Goal: Information Seeking & Learning: Learn about a topic

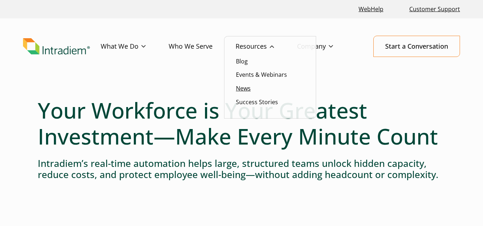
click at [243, 87] on link "News" at bounding box center [243, 88] width 15 height 8
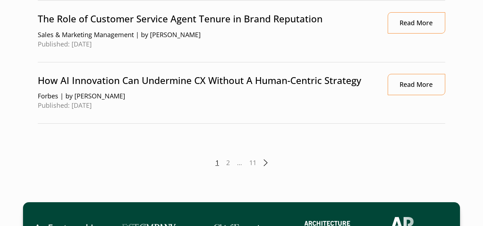
scroll to position [898, 0]
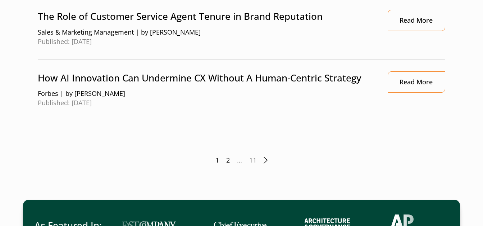
click at [227, 159] on link "2" at bounding box center [228, 159] width 4 height 9
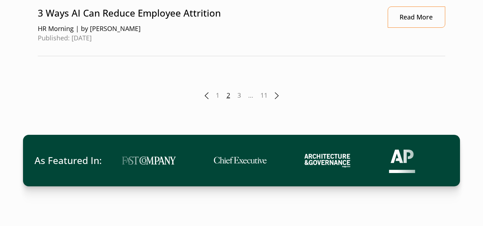
scroll to position [1009, 0]
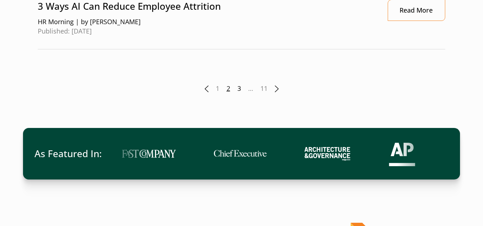
click at [239, 84] on link "3" at bounding box center [240, 88] width 4 height 9
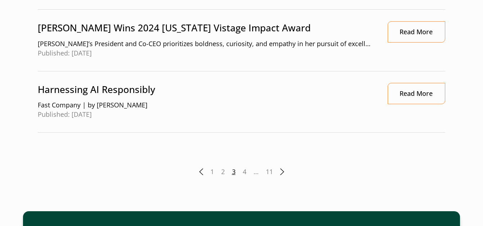
scroll to position [916, 0]
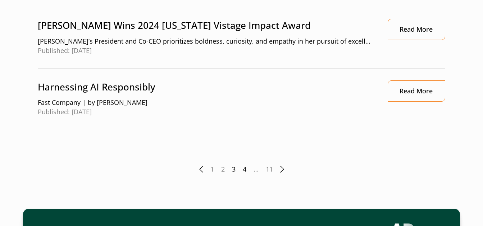
click at [245, 169] on link "4" at bounding box center [245, 168] width 4 height 9
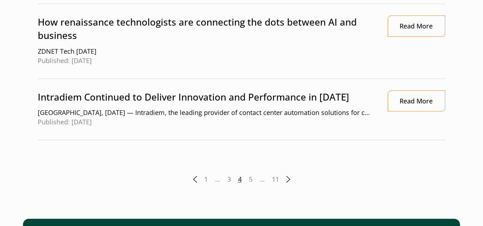
scroll to position [926, 0]
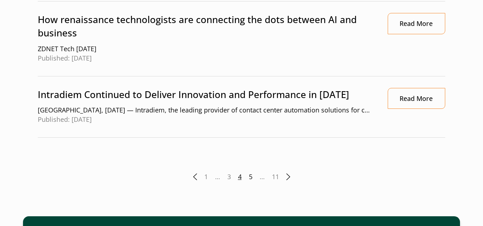
click at [251, 177] on link "5" at bounding box center [251, 176] width 4 height 9
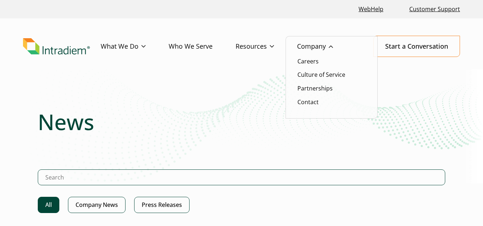
click at [317, 46] on link "Company" at bounding box center [326, 46] width 59 height 21
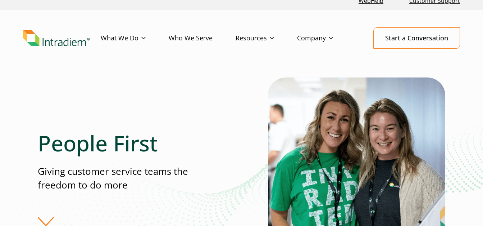
scroll to position [4, 0]
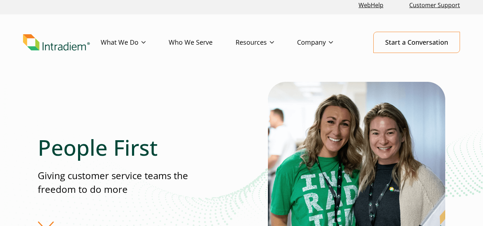
click at [474, 76] on header "Menu What We Do Platform Who We Serve Resources Blog Events & Webinars News Suc…" at bounding box center [241, 47] width 483 height 67
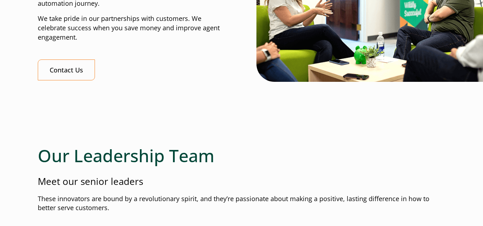
scroll to position [729, 0]
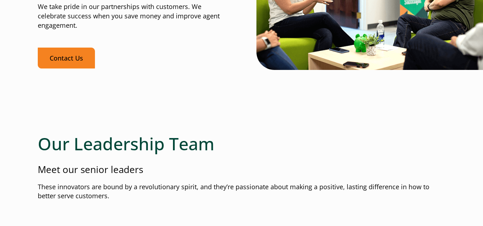
click at [74, 55] on link "Contact Us" at bounding box center [66, 58] width 57 height 21
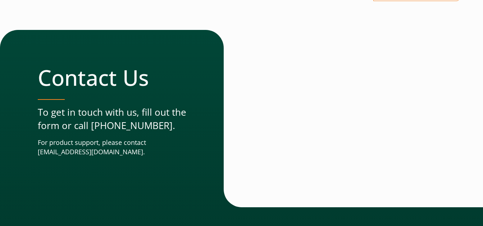
scroll to position [57, 0]
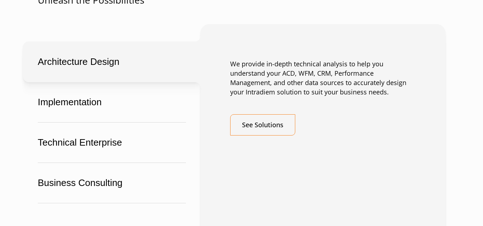
scroll to position [1817, 0]
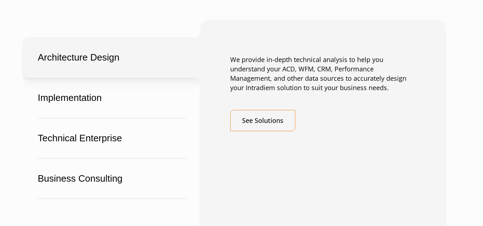
click at [145, 20] on div "Architecture Design Implementation Technical Enterprise Business Consulting Arc…" at bounding box center [242, 137] width 408 height 234
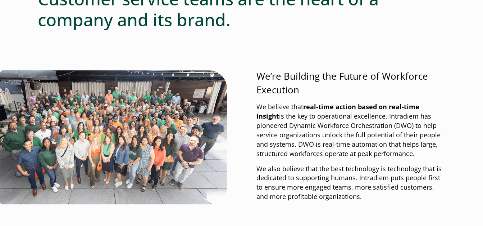
scroll to position [0, 0]
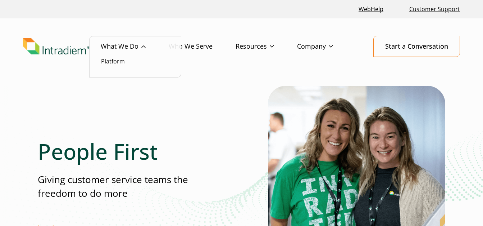
click at [117, 61] on link "Platform" at bounding box center [113, 61] width 24 height 8
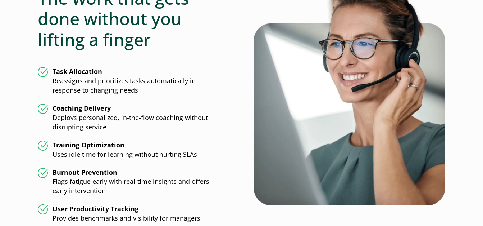
scroll to position [1810, 0]
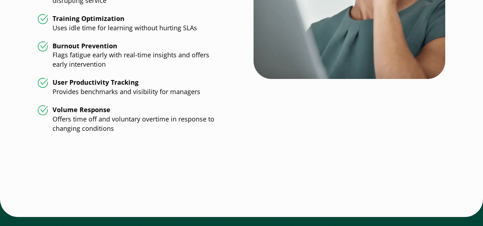
scroll to position [1946, 0]
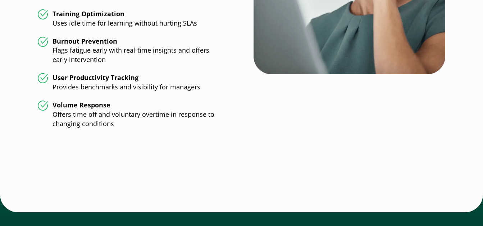
click at [84, 160] on div at bounding box center [242, 167] width 408 height 54
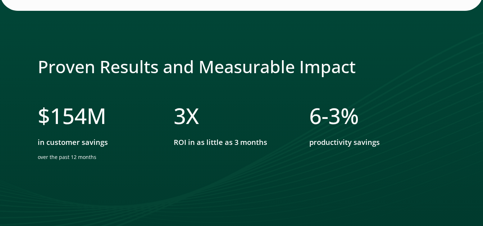
scroll to position [2166, 0]
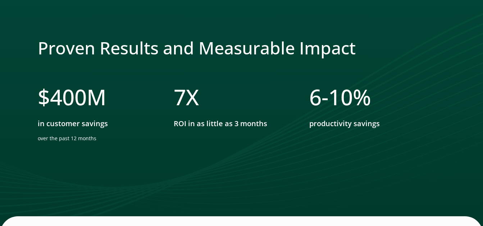
click at [44, 155] on ul "$ 400 M in customer savings over the past 12 months 7 X ROI in as little as 3 m…" at bounding box center [242, 133] width 408 height 98
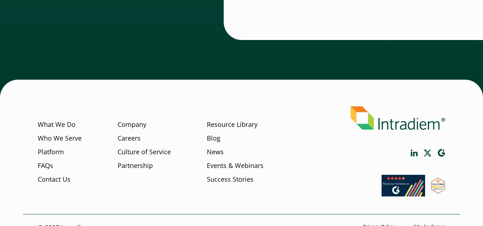
scroll to position [2637, 0]
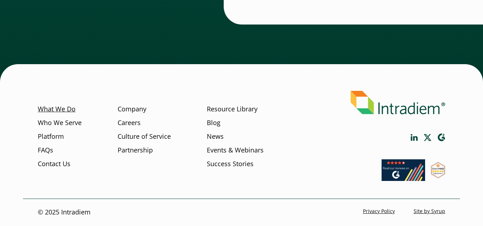
click at [60, 109] on link "What We Do" at bounding box center [57, 108] width 38 height 9
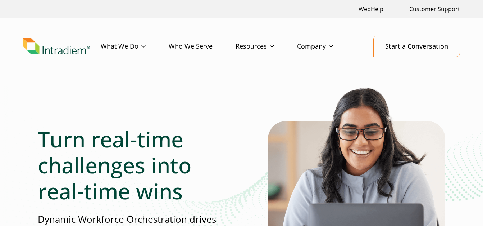
click at [195, 46] on link "Who We Serve" at bounding box center [202, 46] width 67 height 21
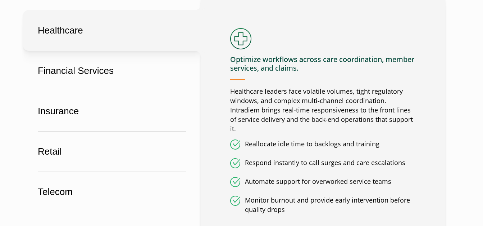
scroll to position [449, 0]
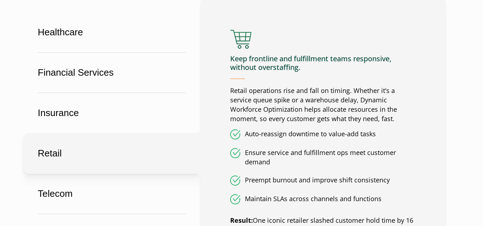
click at [8, 130] on div "Who we serve We orchestrate work for the teams you count on most. Wherever work…" at bounding box center [241, 122] width 483 height 971
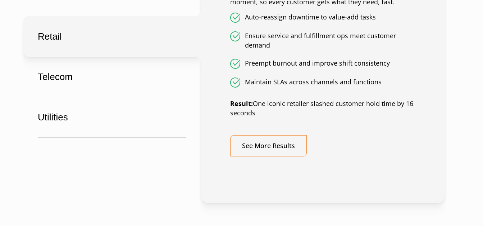
scroll to position [570, 0]
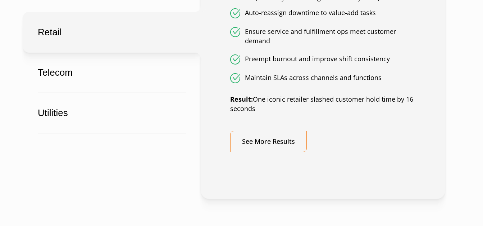
click at [43, 190] on div "Healthcare Financial Services Insurance Retail Telecom Utilities Healthcare Opt…" at bounding box center [242, 36] width 408 height 325
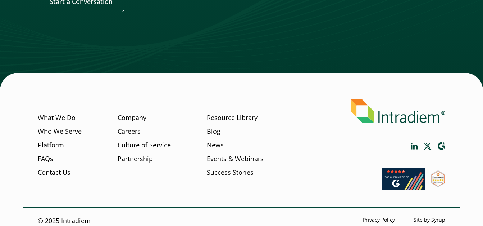
scroll to position [968, 0]
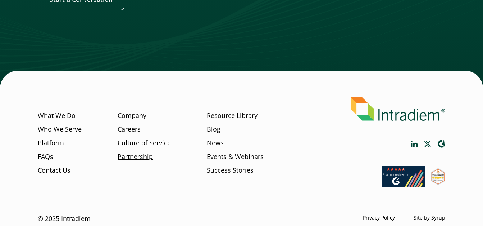
click at [131, 159] on link "Partnership" at bounding box center [135, 156] width 35 height 9
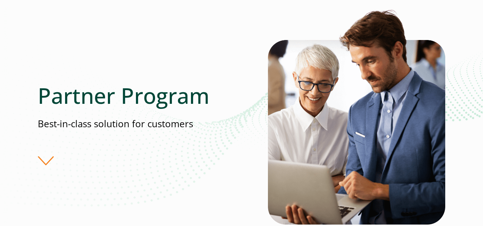
scroll to position [106, 0]
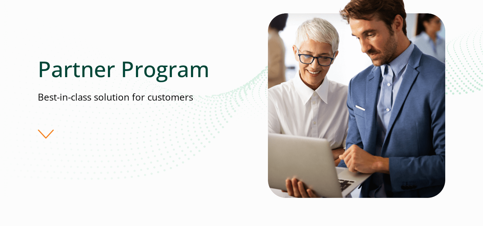
click at [82, 173] on div "Partner Program Best-in-class solution for customers" at bounding box center [242, 96] width 408 height 235
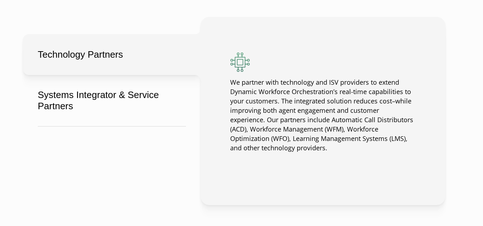
scroll to position [610, 0]
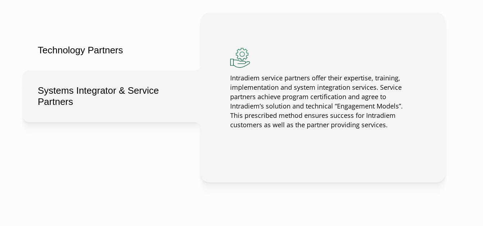
click at [43, 181] on div "Technology Partners Systems Integrator & Service Partners Technology Partners W…" at bounding box center [242, 97] width 408 height 169
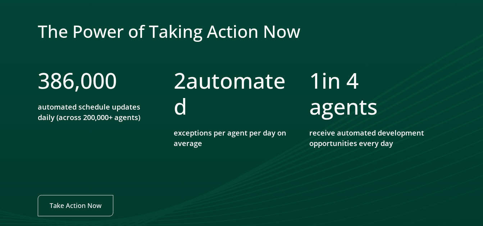
scroll to position [873, 0]
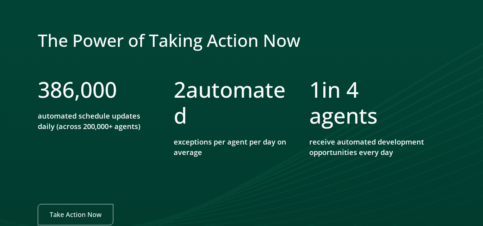
click at [61, 154] on li "386,000 automated schedule updates daily (across 200,000+ agents)" at bounding box center [106, 119] width 136 height 87
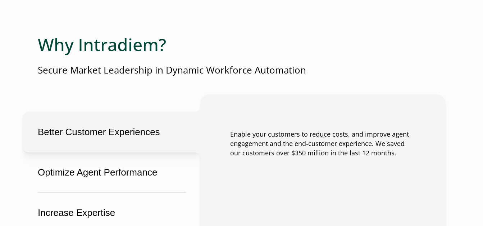
scroll to position [1550, 0]
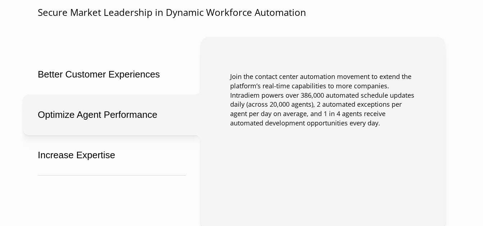
scroll to position [1590, 0]
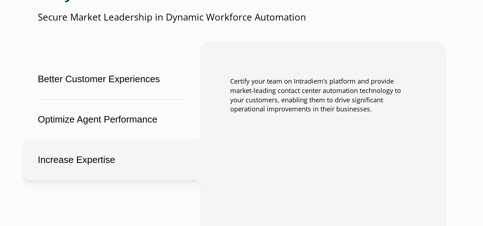
click at [40, 206] on div "Better Customer Experiences Optimize Agent Performance Increase Expertise Bette…" at bounding box center [242, 137] width 408 height 193
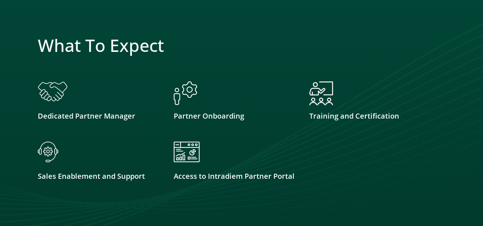
scroll to position [1925, 0]
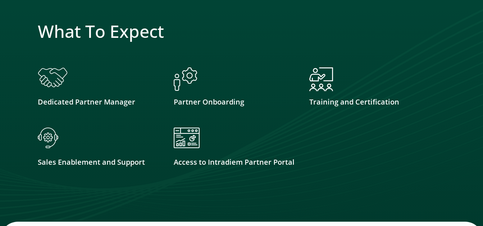
click at [35, 199] on div at bounding box center [241, 99] width 483 height 282
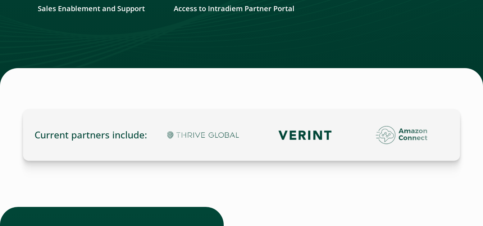
scroll to position [2074, 0]
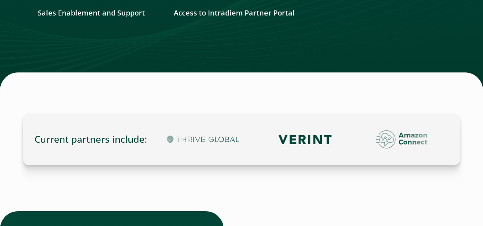
click at [54, 185] on div at bounding box center [242, 188] width 408 height 46
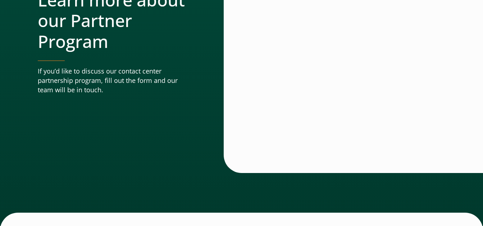
scroll to position [2480, 0]
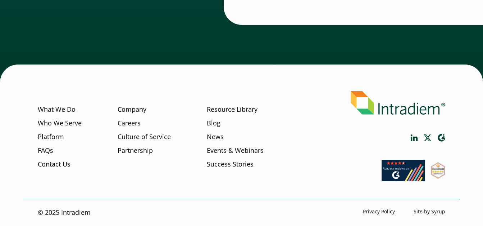
click at [245, 164] on link "Success Stories" at bounding box center [230, 163] width 47 height 9
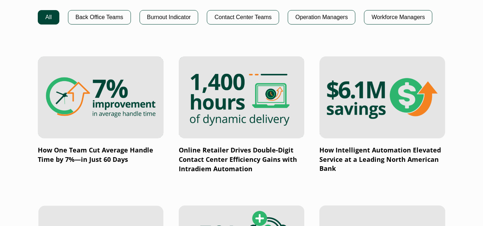
scroll to position [564, 0]
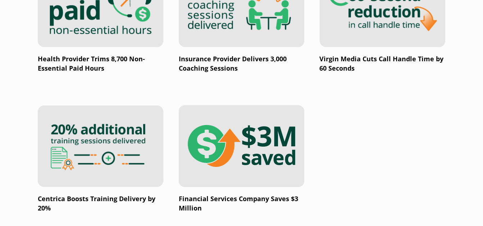
scroll to position [1254, 0]
